Goal: Task Accomplishment & Management: Use online tool/utility

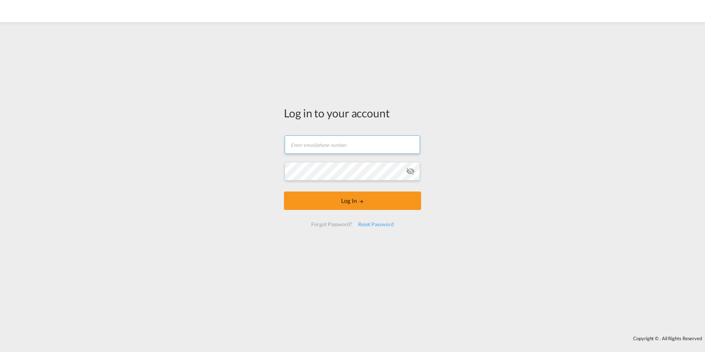
click at [317, 142] on input "text" at bounding box center [352, 144] width 135 height 18
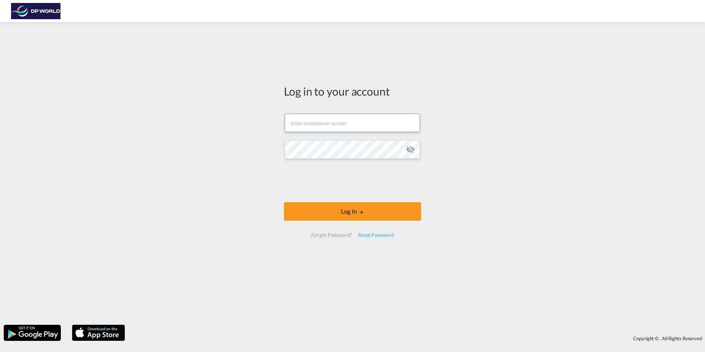
paste input "[PERSON_NAME][EMAIL_ADDRESS][PERSON_NAME][DOMAIN_NAME]"
type input "[PERSON_NAME][EMAIL_ADDRESS][PERSON_NAME][DOMAIN_NAME]"
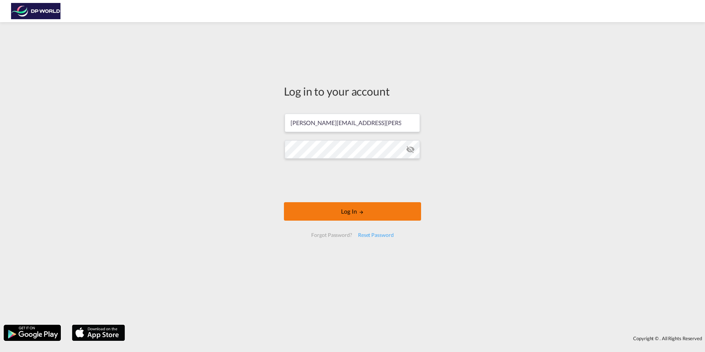
click at [389, 217] on button "Log In" at bounding box center [352, 211] width 137 height 18
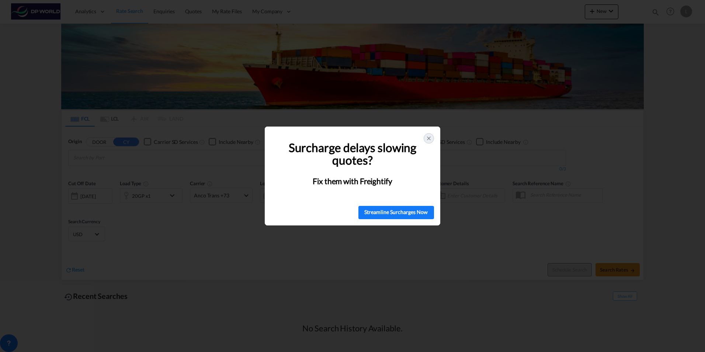
click at [428, 137] on icon at bounding box center [429, 138] width 6 height 6
